Goal: Register for event/course

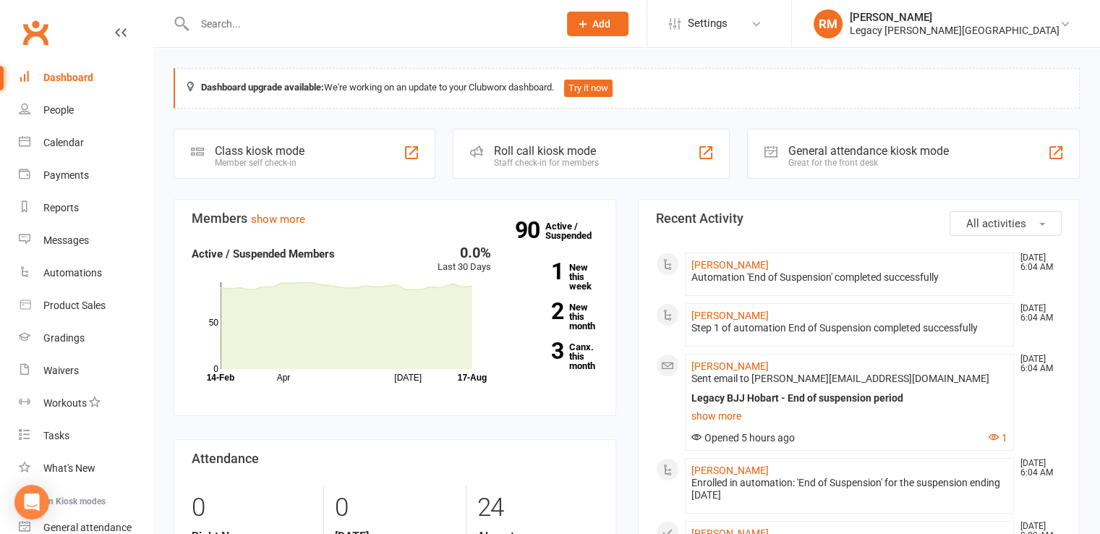
click at [373, 20] on input "text" at bounding box center [369, 24] width 358 height 20
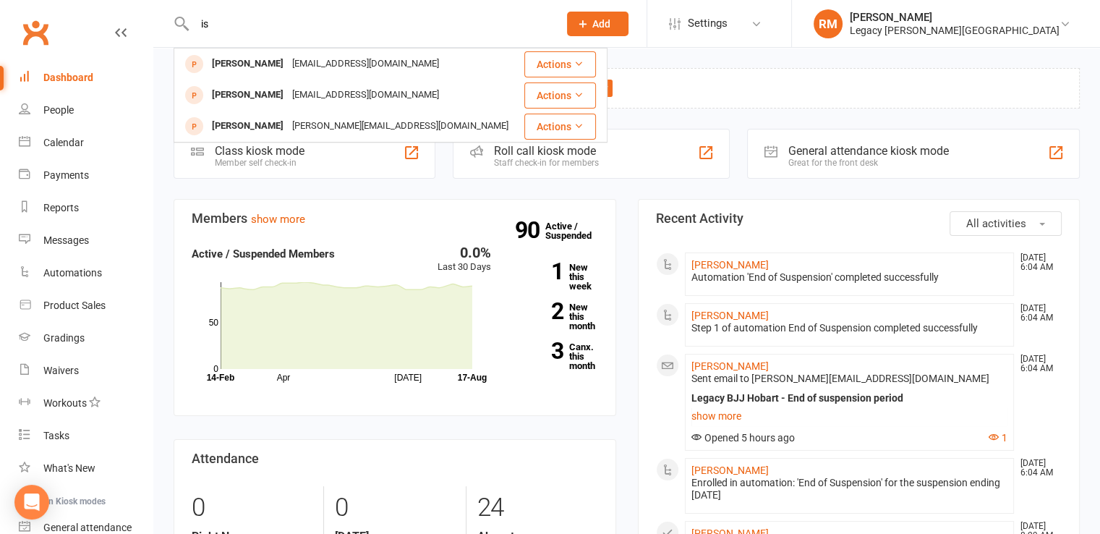
type input "i"
type input "[PERSON_NAME]"
click at [72, 148] on div "Calendar" at bounding box center [63, 143] width 40 height 12
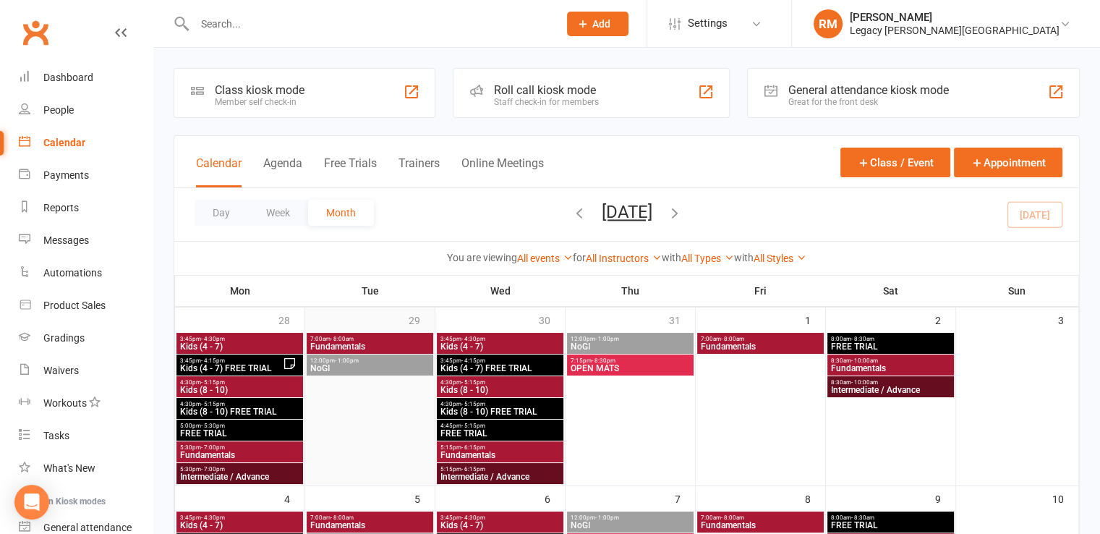
scroll to position [84, 0]
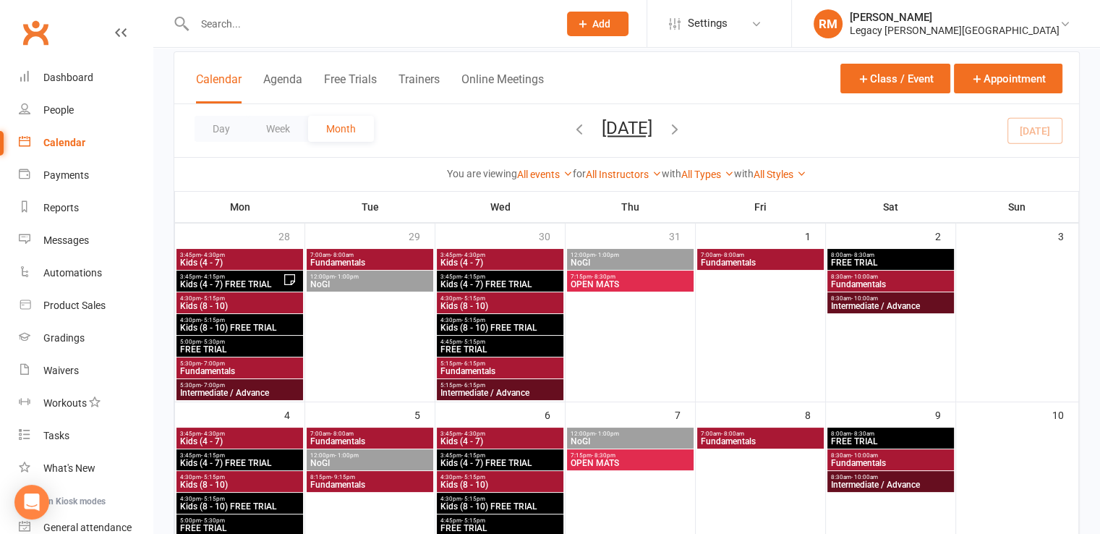
click at [571, 118] on button "button" at bounding box center [579, 130] width 16 height 25
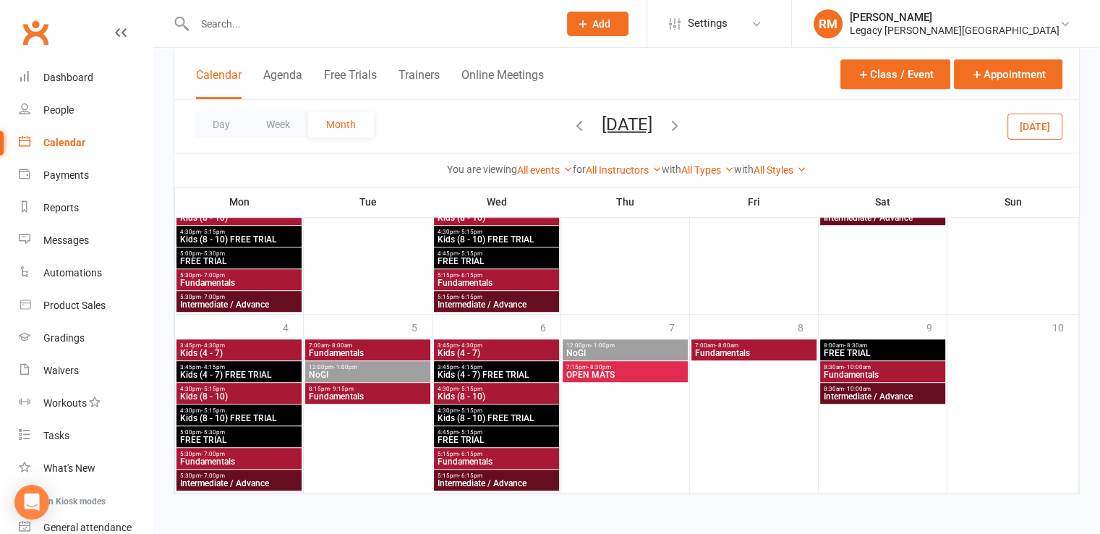
scroll to position [775, 0]
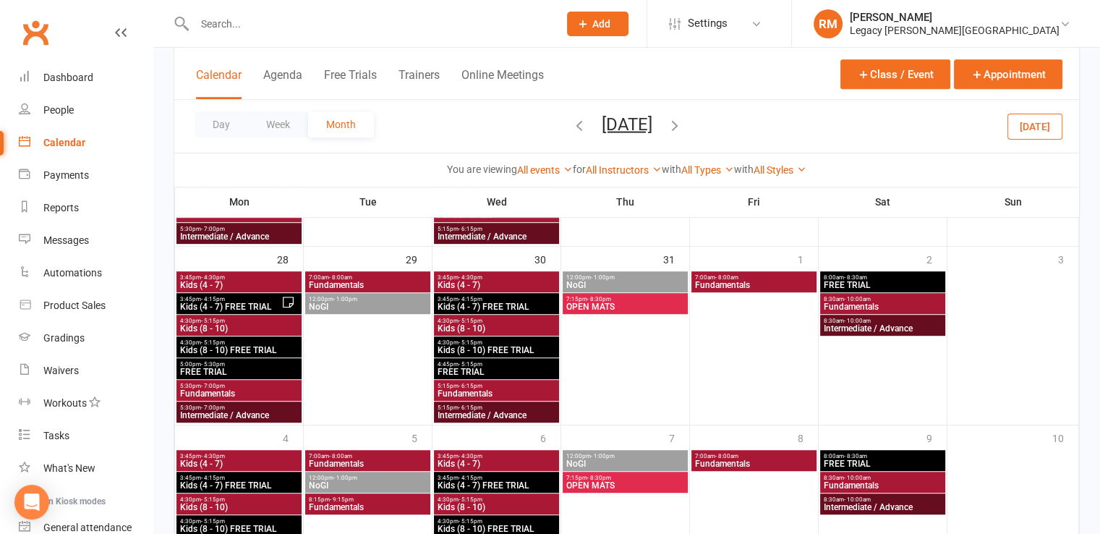
click at [258, 302] on span "Kids (4 - 7) FREE TRIAL" at bounding box center [230, 306] width 102 height 9
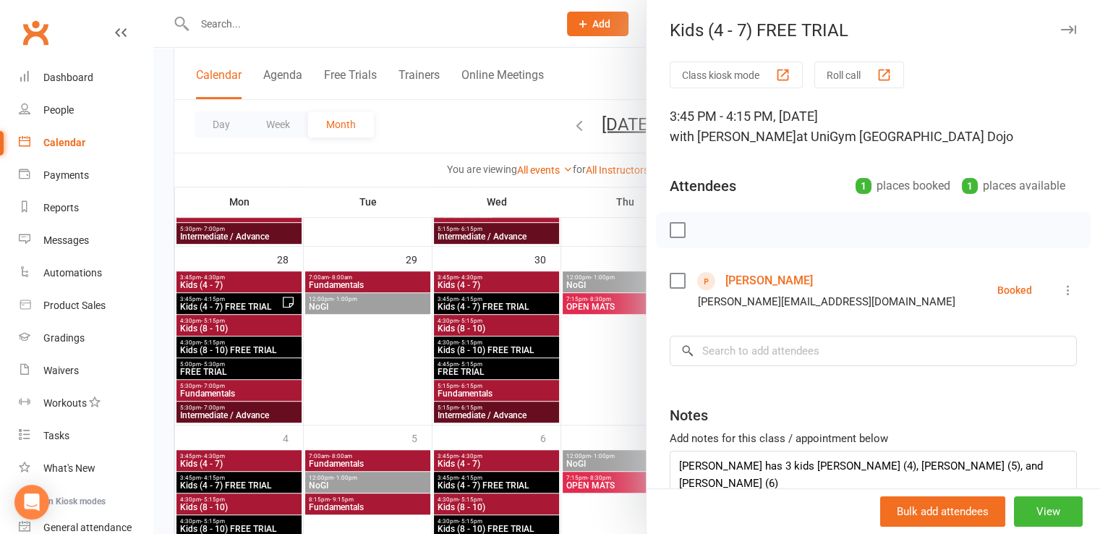
click at [512, 302] on div at bounding box center [626, 267] width 947 height 534
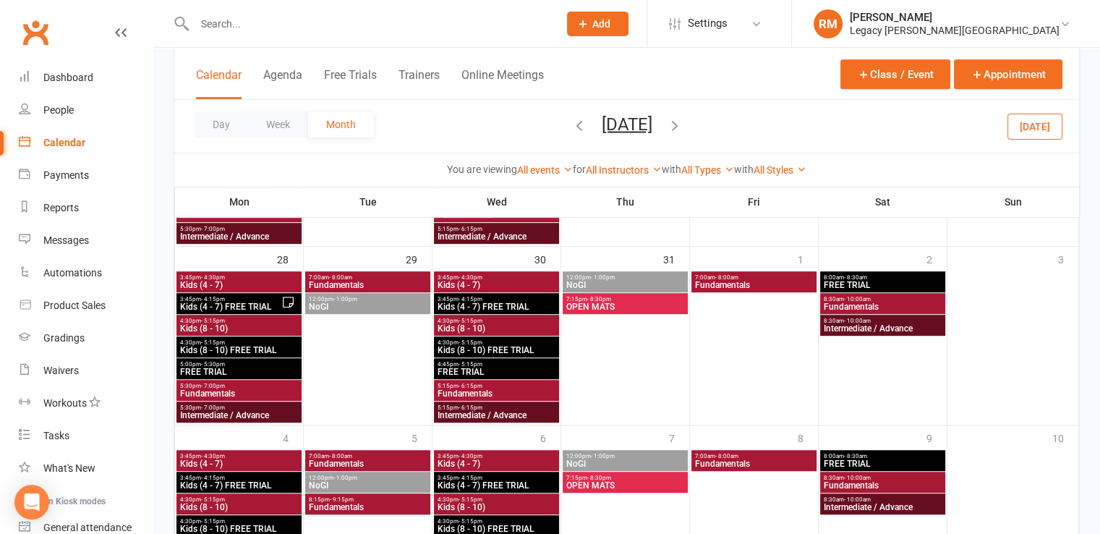
click at [512, 302] on span "Kids (4 - 7) FREE TRIAL" at bounding box center [496, 306] width 119 height 9
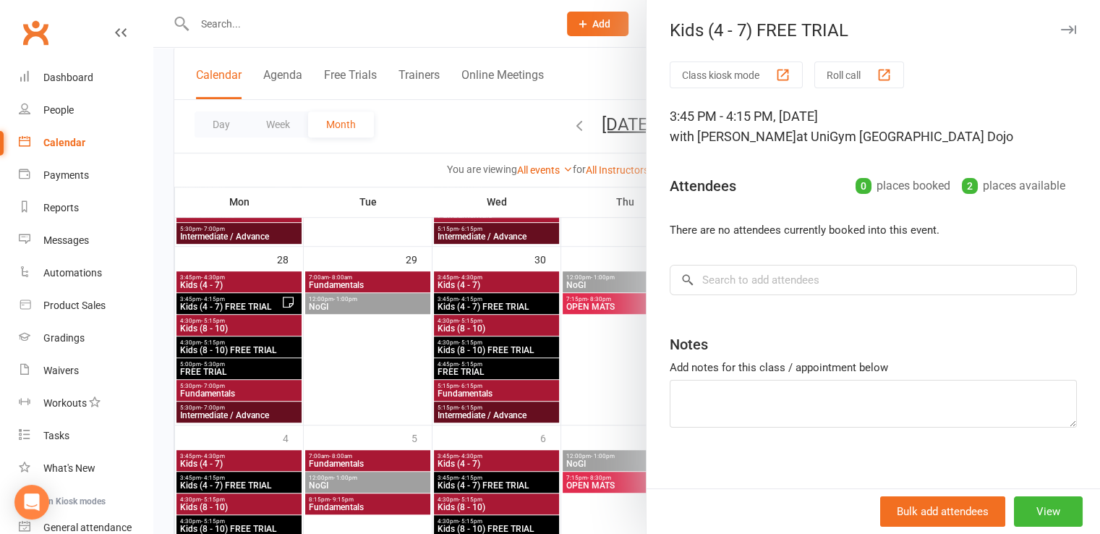
click at [502, 365] on div at bounding box center [626, 267] width 947 height 534
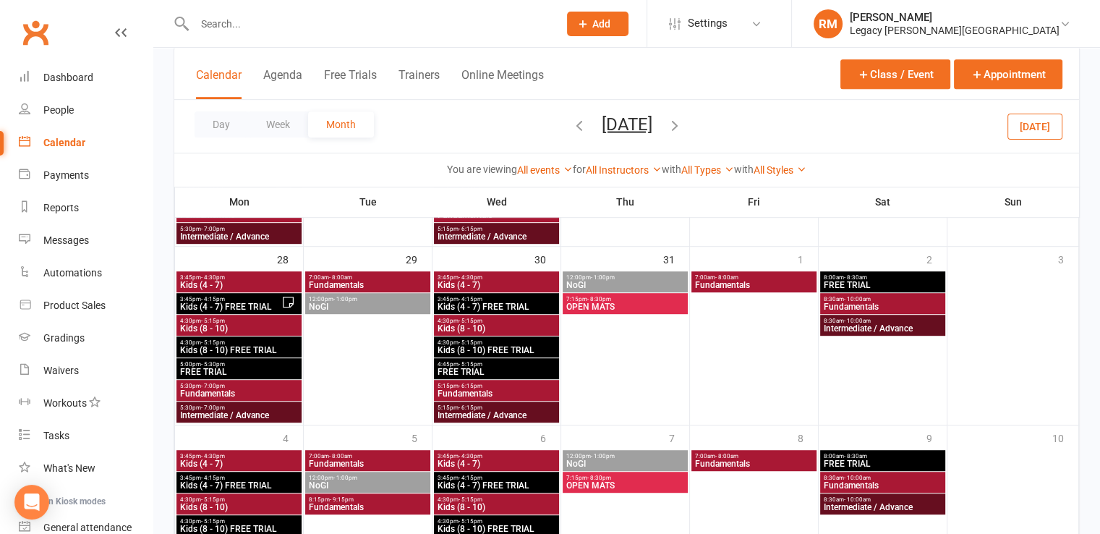
click at [502, 365] on span "4:45pm - 5:15pm" at bounding box center [496, 364] width 119 height 7
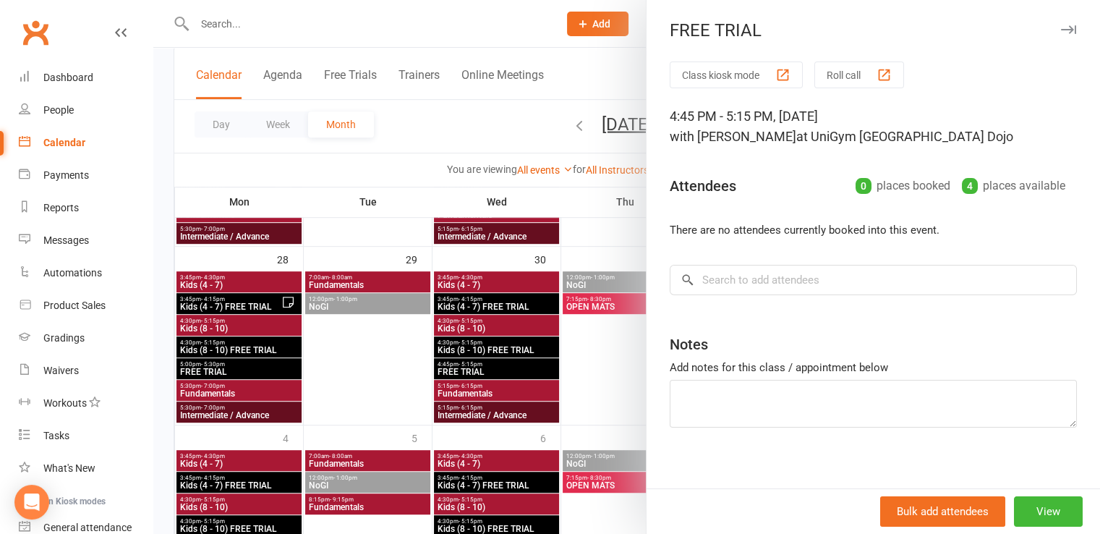
click at [502, 365] on div at bounding box center [626, 267] width 947 height 534
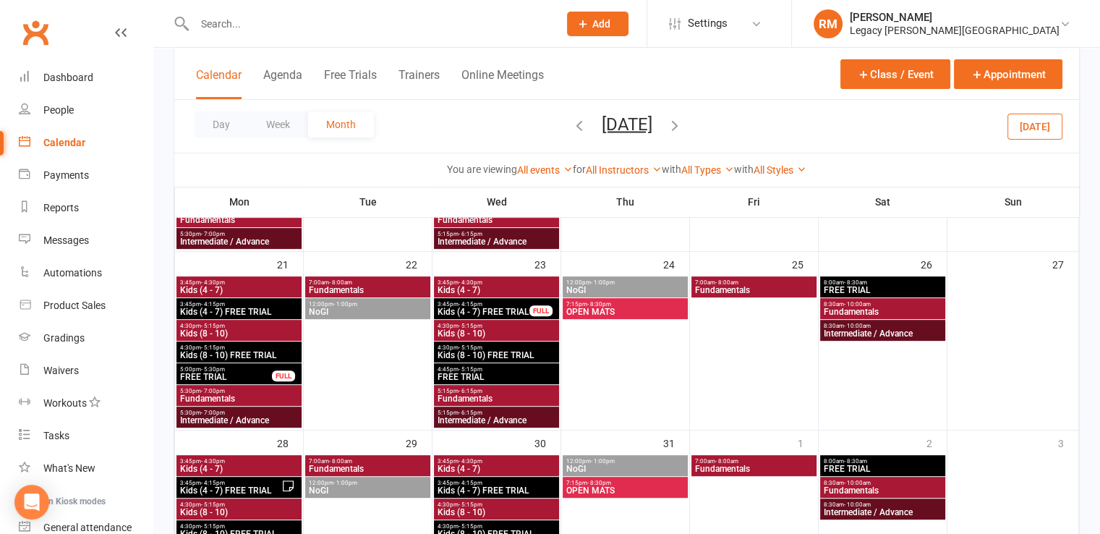
scroll to position [593, 0]
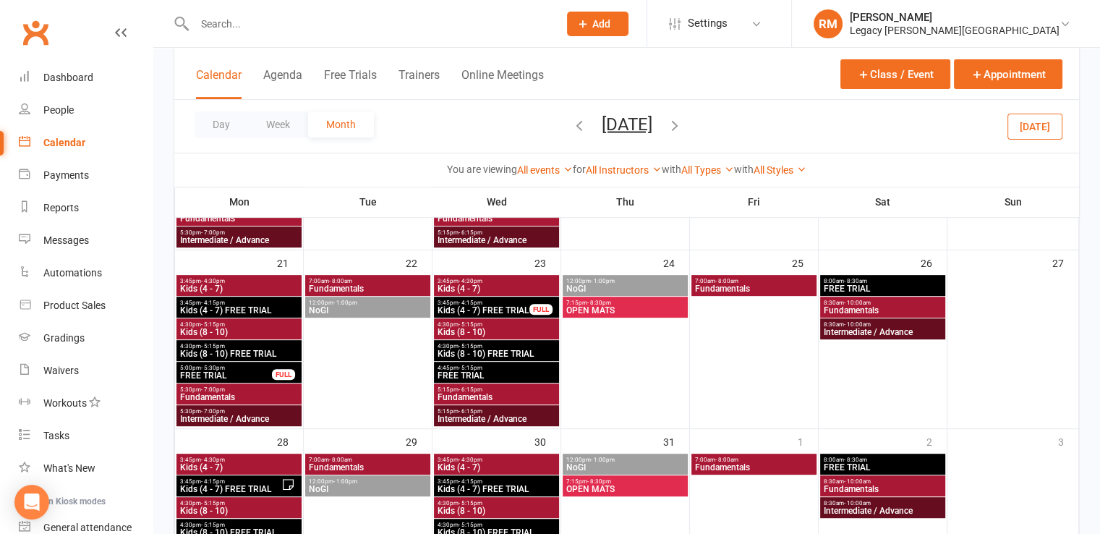
click at [511, 306] on span "Kids (4 - 7) FREE TRIAL" at bounding box center [483, 310] width 93 height 9
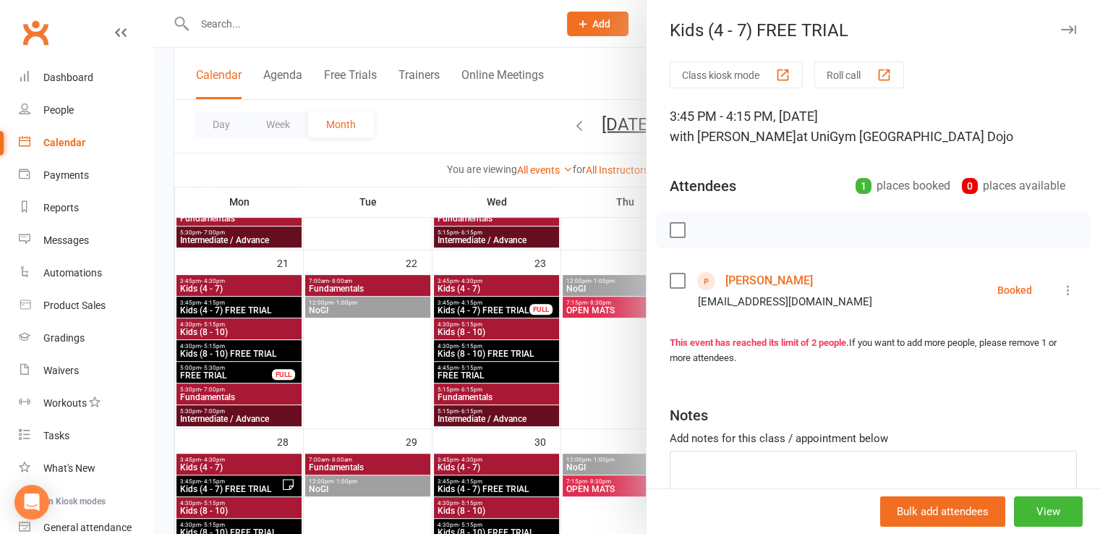
click at [511, 304] on div at bounding box center [626, 267] width 947 height 534
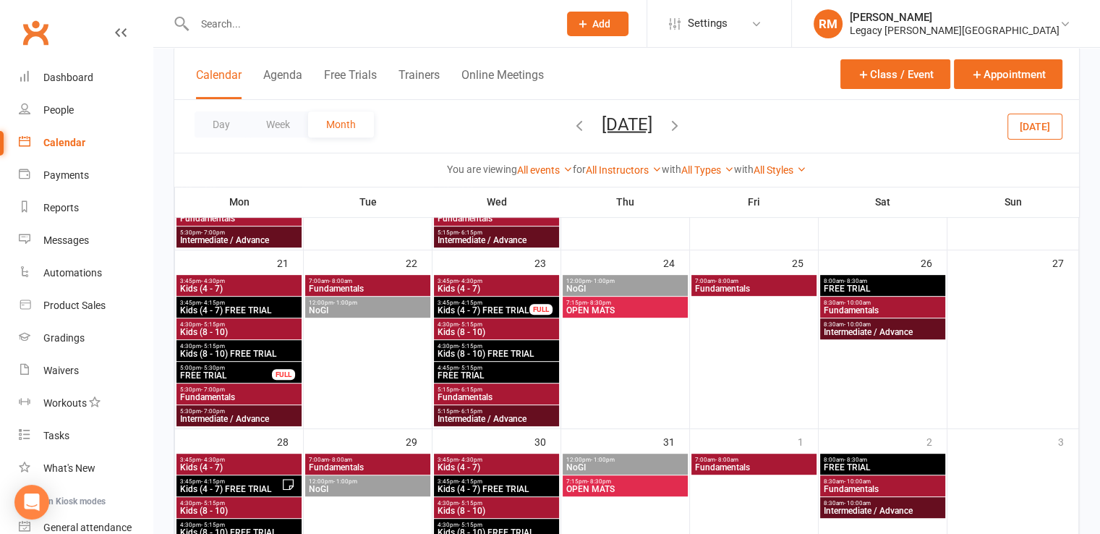
click at [511, 306] on span "Kids (4 - 7) FREE TRIAL" at bounding box center [483, 310] width 93 height 9
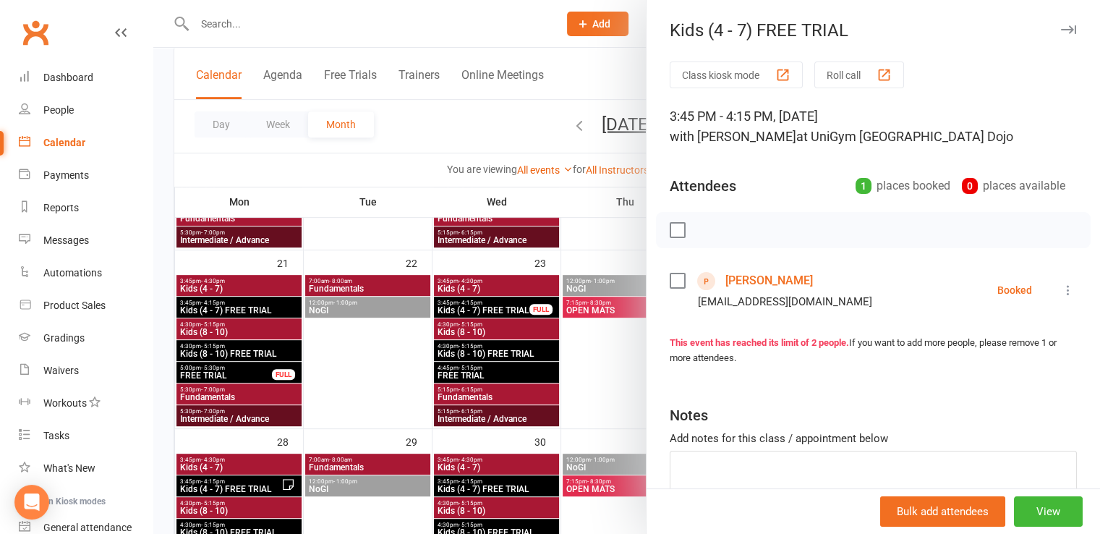
click at [511, 304] on div at bounding box center [626, 267] width 947 height 534
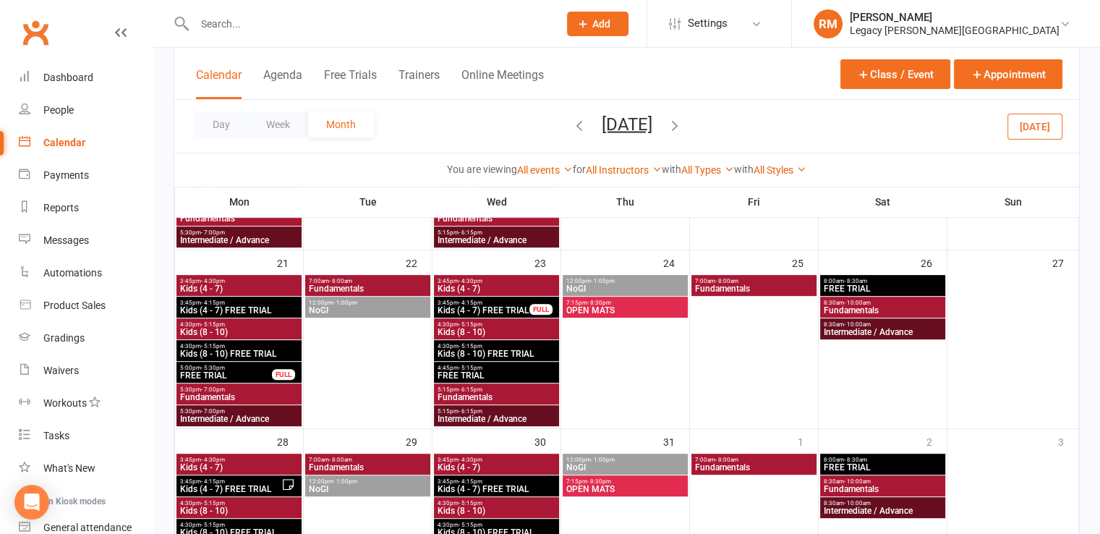
click at [230, 371] on span "FREE TRIAL" at bounding box center [225, 375] width 93 height 9
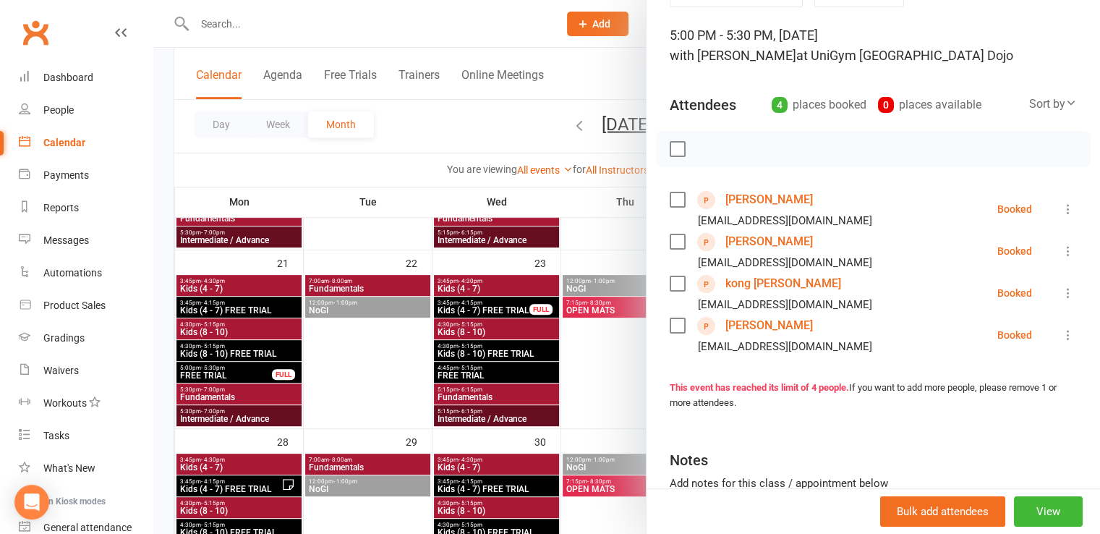
scroll to position [82, 0]
click at [487, 359] on div at bounding box center [626, 267] width 947 height 534
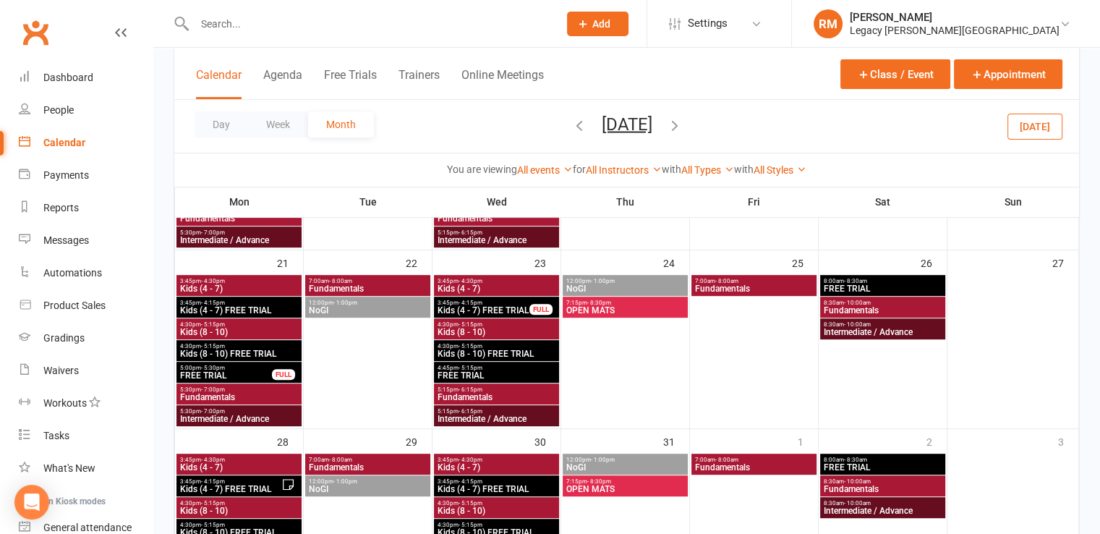
click at [487, 376] on span "FREE TRIAL" at bounding box center [496, 375] width 119 height 9
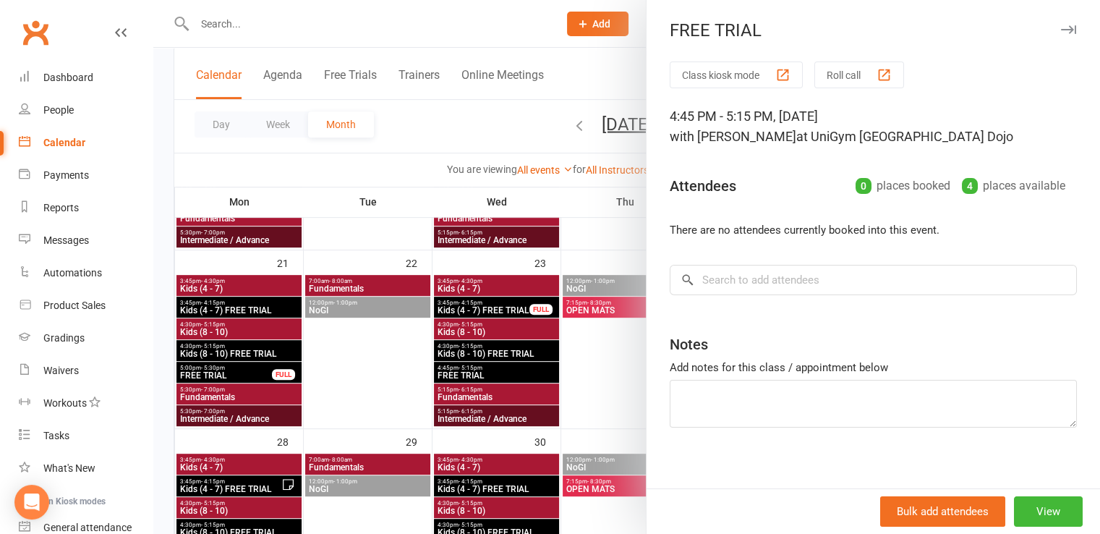
click at [487, 376] on div at bounding box center [626, 267] width 947 height 534
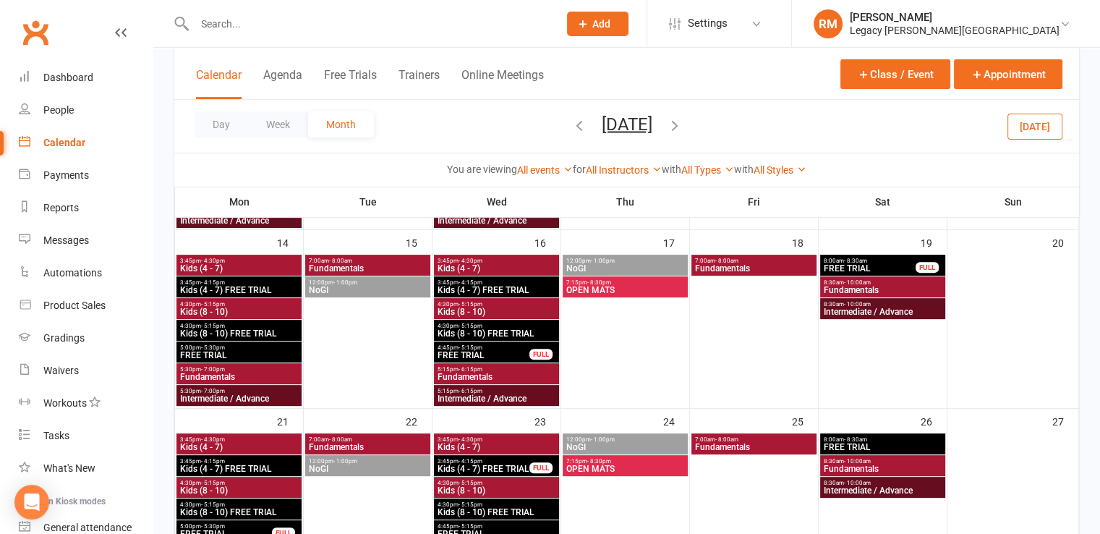
scroll to position [434, 0]
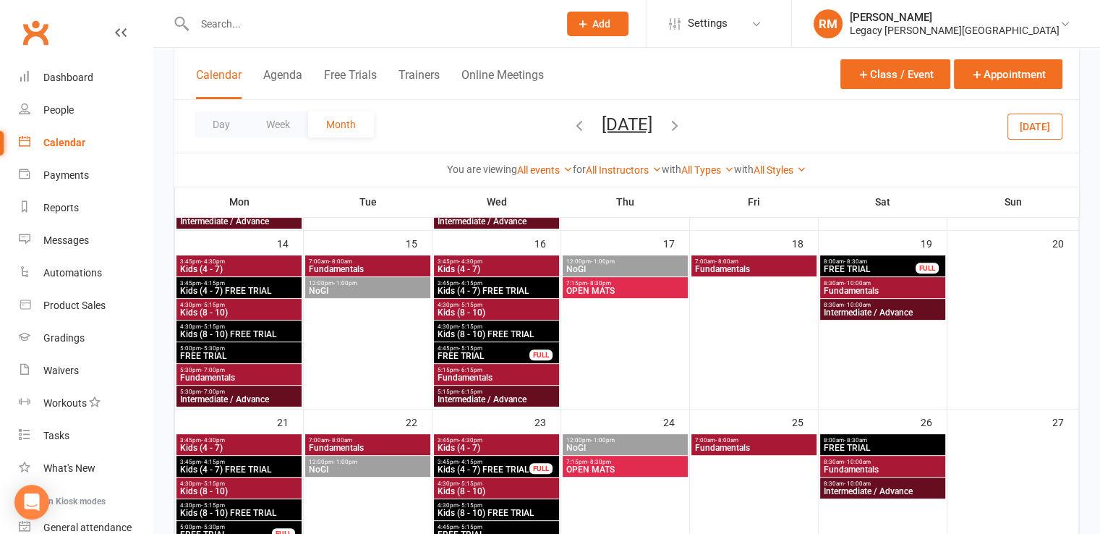
click at [495, 356] on span "FREE TRIAL" at bounding box center [483, 355] width 93 height 9
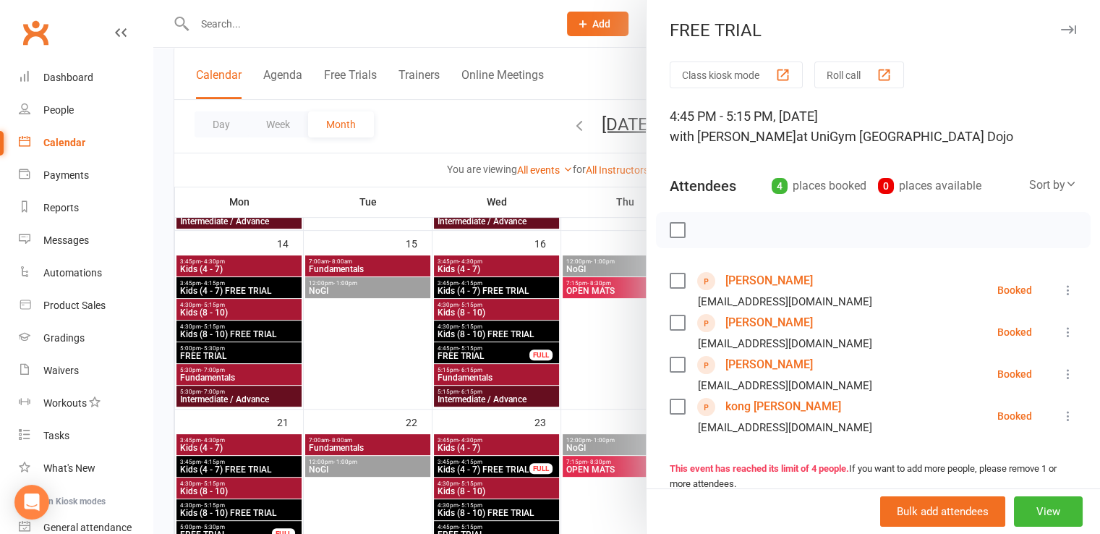
click at [495, 356] on div at bounding box center [626, 267] width 947 height 534
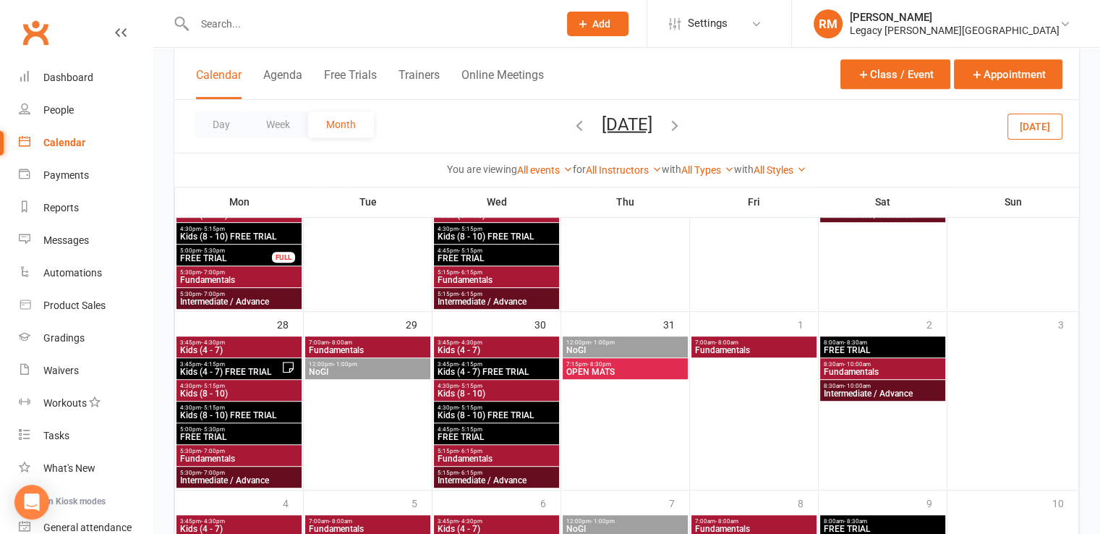
scroll to position [710, 0]
